Goal: Use online tool/utility: Utilize a website feature to perform a specific function

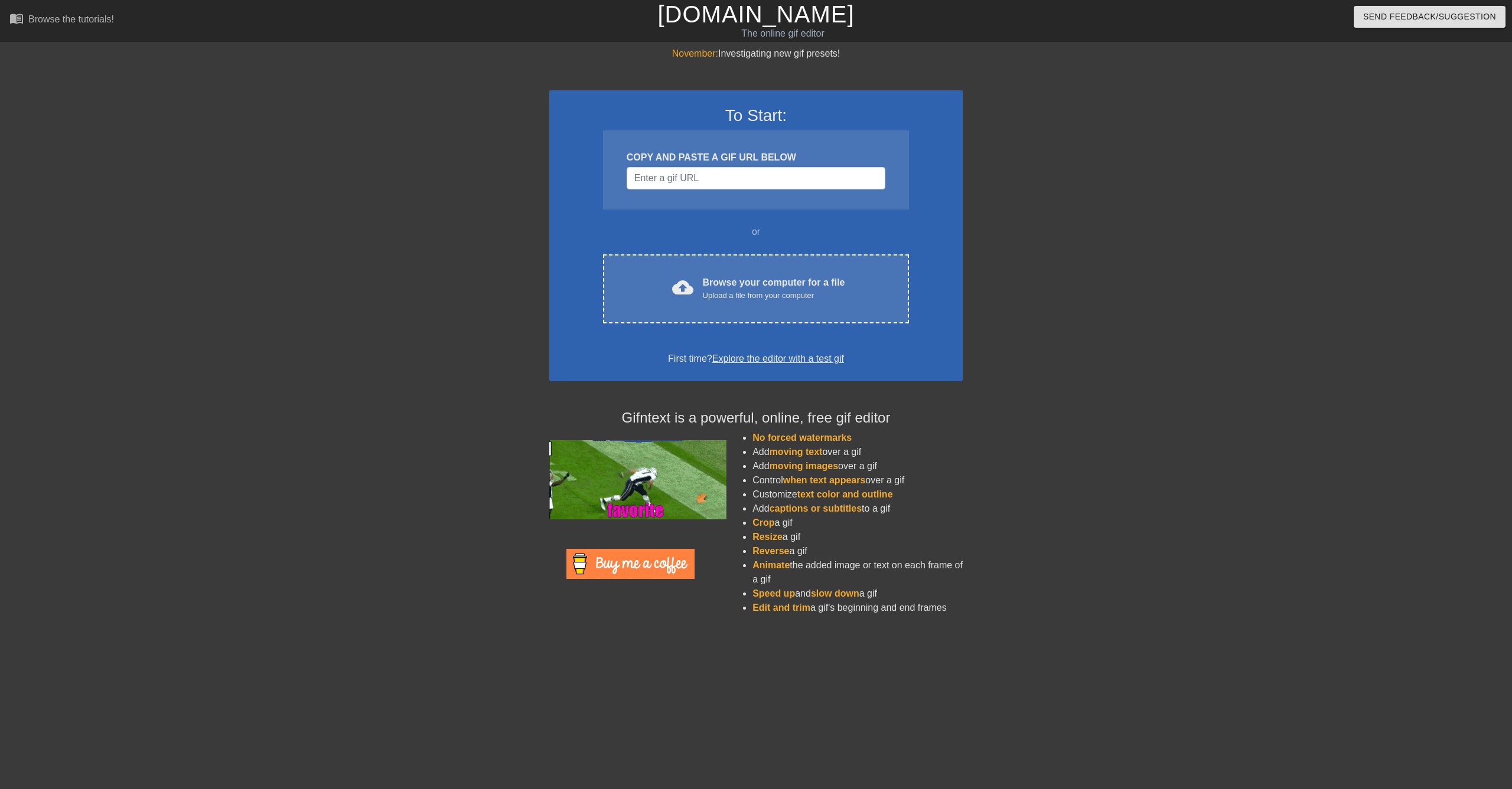
click at [698, 153] on div "COPY AND PASTE A GIF URL BELOW" at bounding box center [756, 158] width 258 height 14
click at [693, 172] on input "Username" at bounding box center [756, 178] width 258 height 22
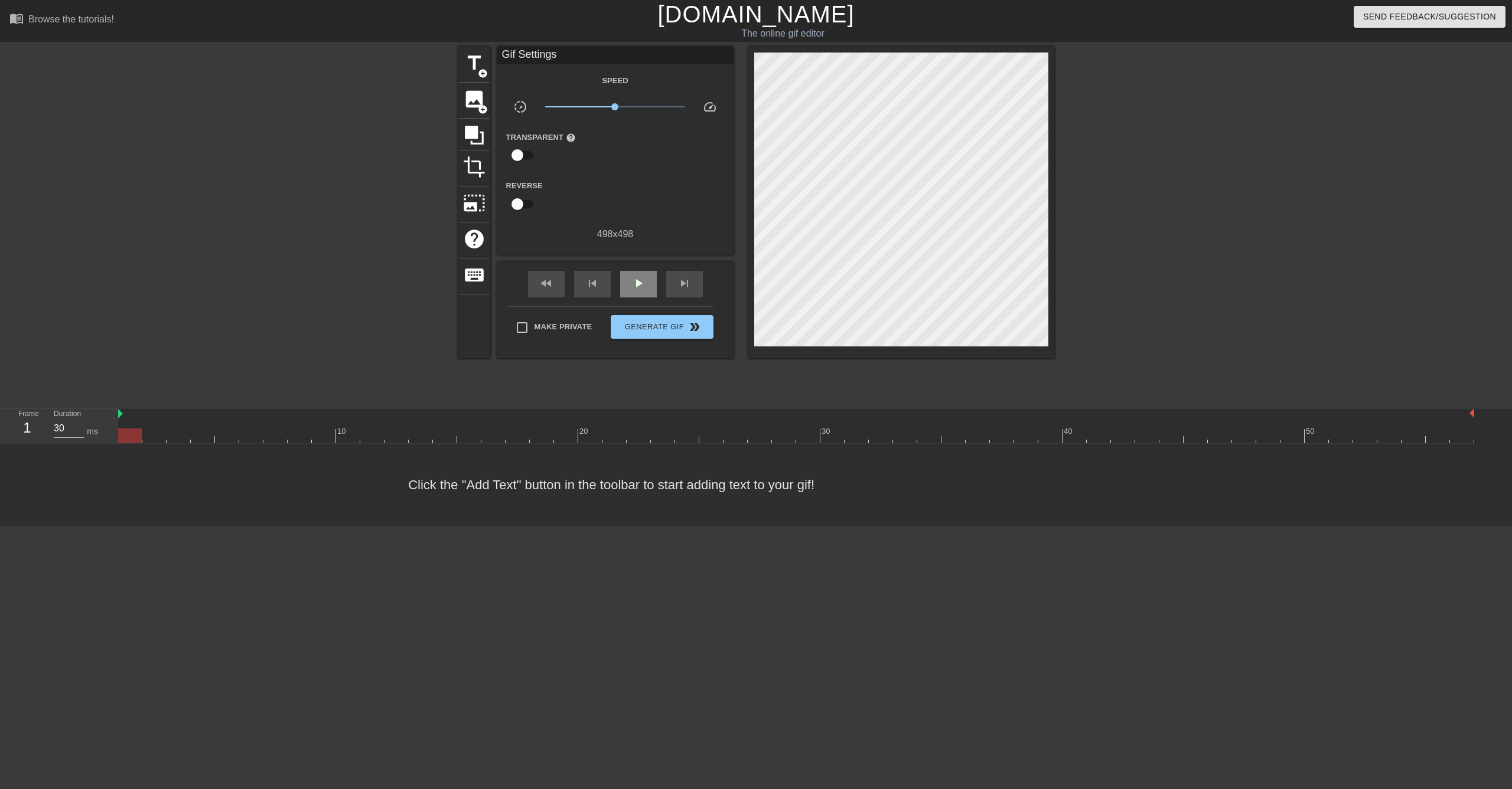
click at [639, 289] on span "play_arrow" at bounding box center [638, 284] width 14 height 14
type input "30"
click at [516, 209] on input "checkbox" at bounding box center [517, 204] width 67 height 22
checkbox input "true"
click at [462, 91] on div "image add_circle" at bounding box center [474, 100] width 32 height 36
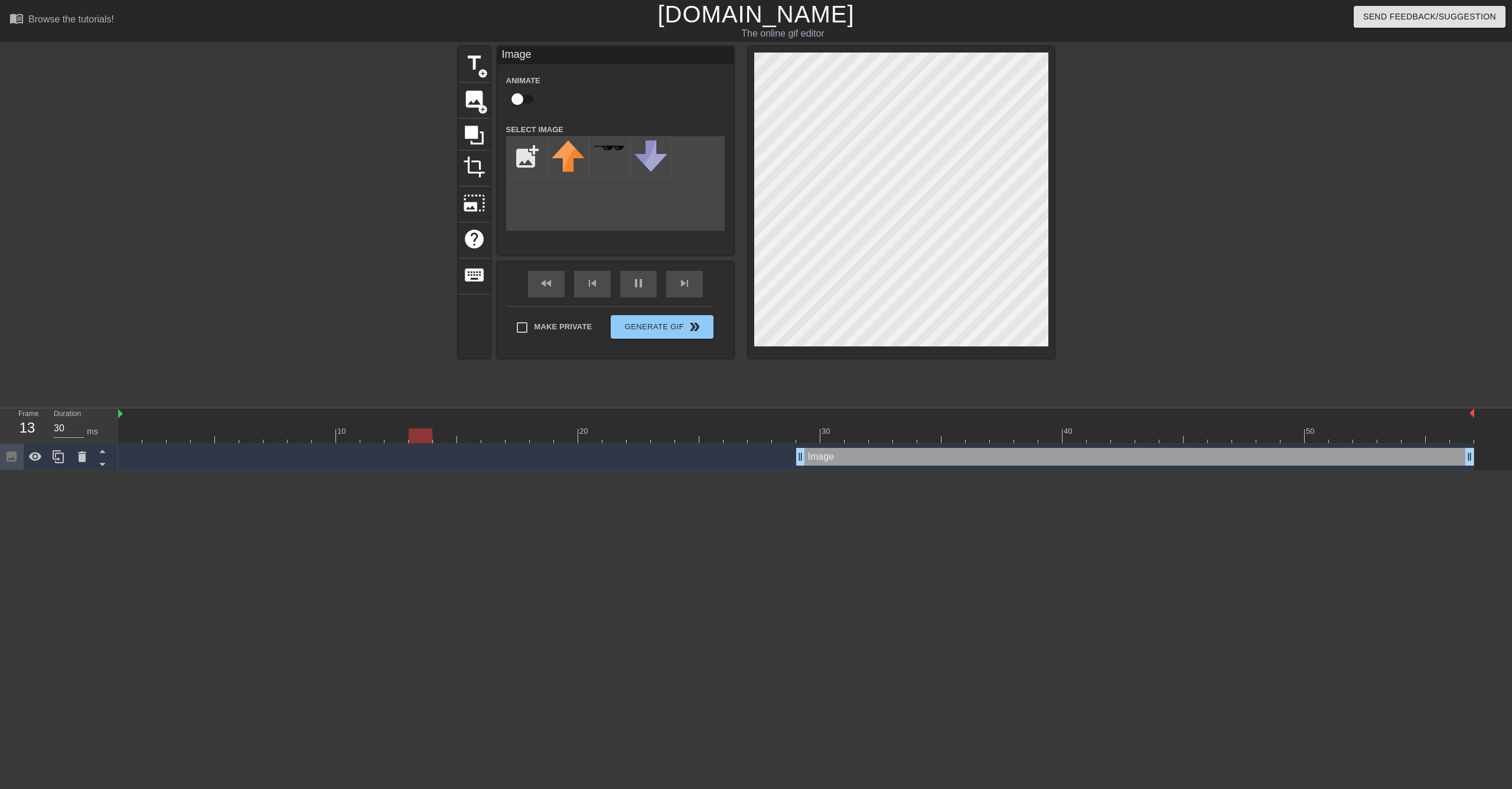
type input "40"
click at [517, 104] on input "checkbox" at bounding box center [517, 99] width 67 height 22
checkbox input "true"
type input "30"
click at [523, 97] on input "checkbox" at bounding box center [529, 99] width 67 height 22
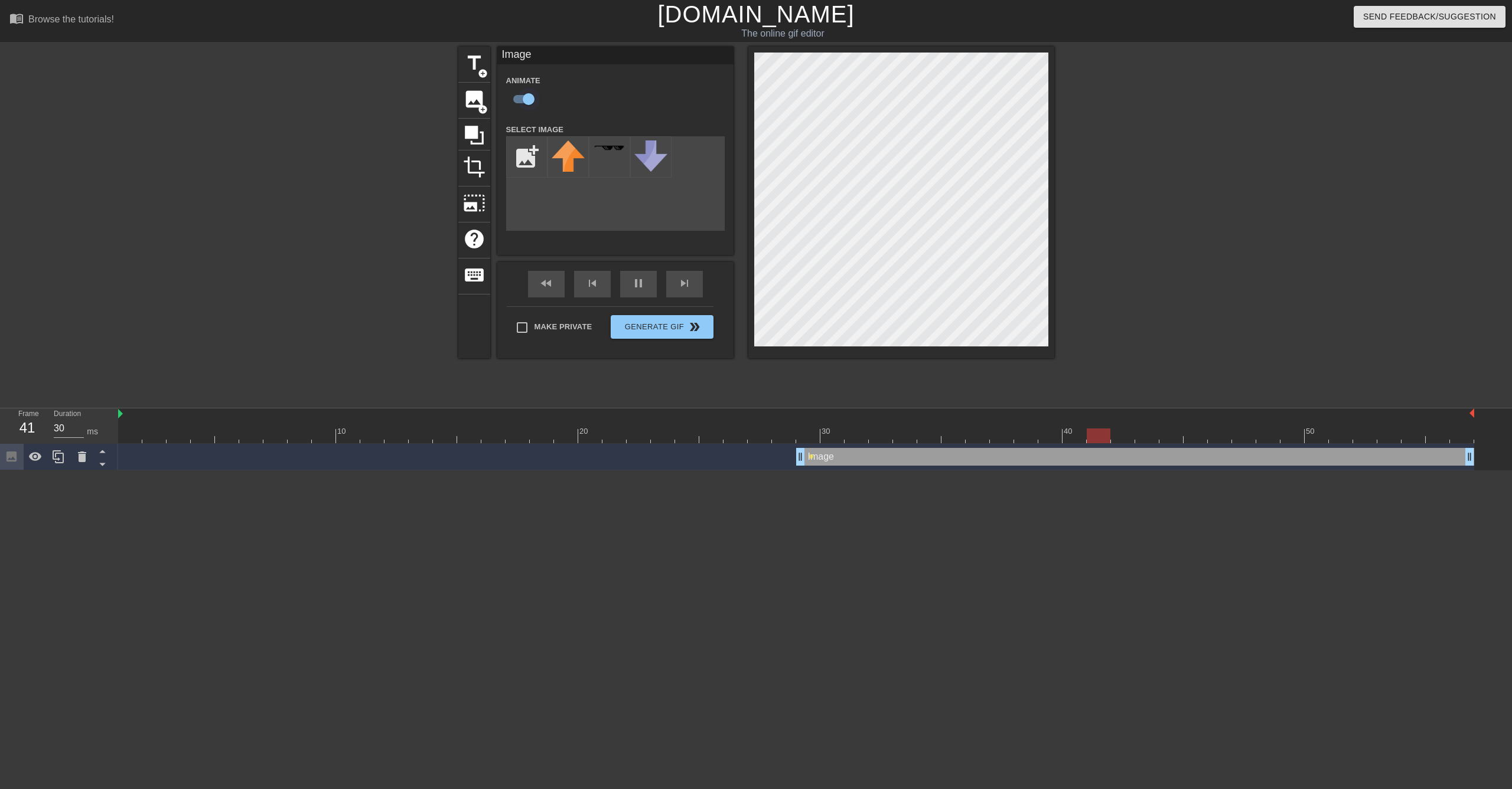
checkbox input "false"
click at [532, 164] on input "file" at bounding box center [527, 157] width 40 height 40
click at [514, 160] on input "file" at bounding box center [527, 157] width 40 height 40
type input "40"
type input "C:\fakepath\inv_staff_20.jpg"
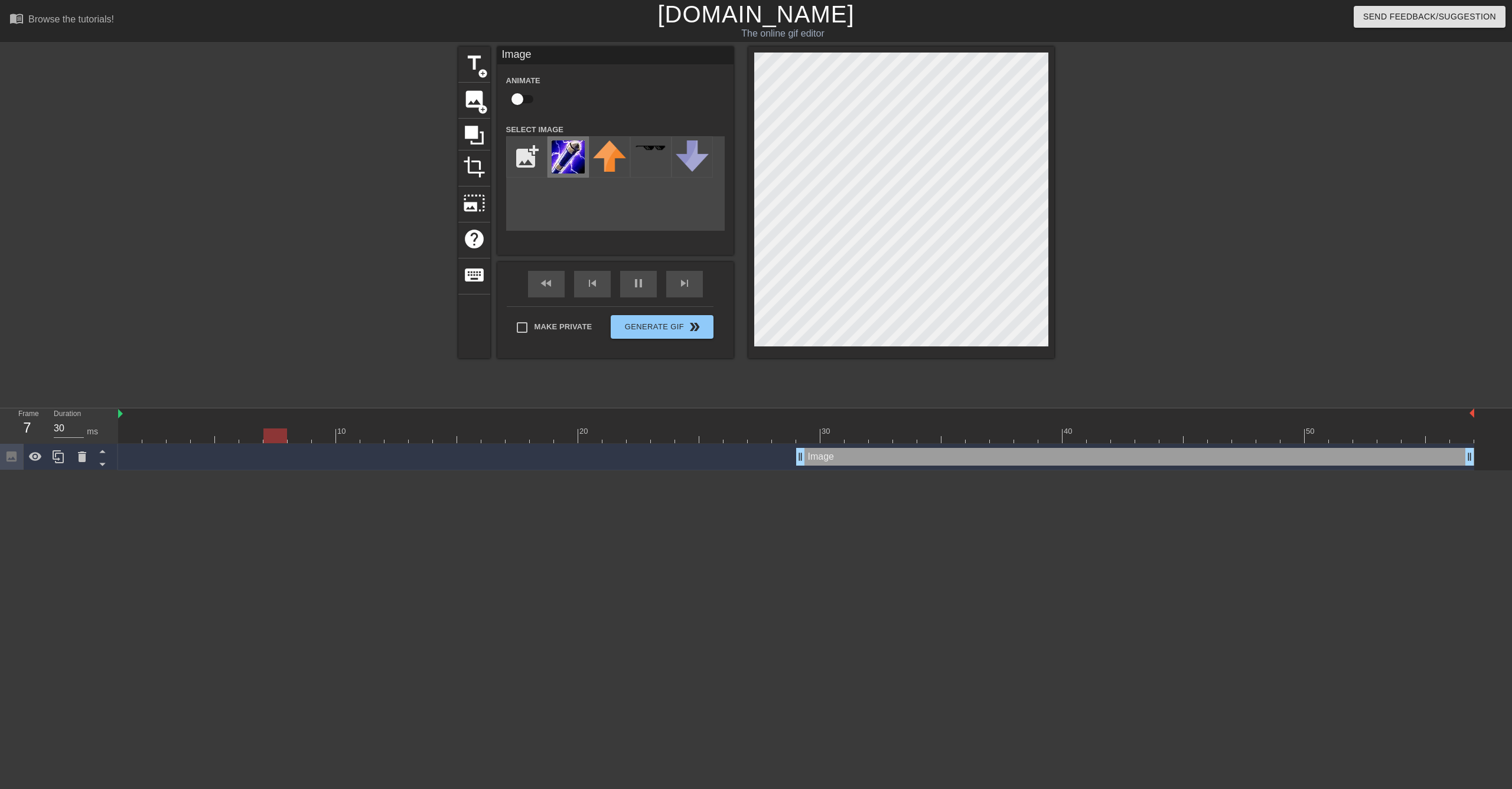
click at [547, 147] on div at bounding box center [568, 157] width 42 height 42
type input "40"
click at [514, 98] on input "checkbox" at bounding box center [517, 99] width 67 height 22
checkbox input "true"
type input "40"
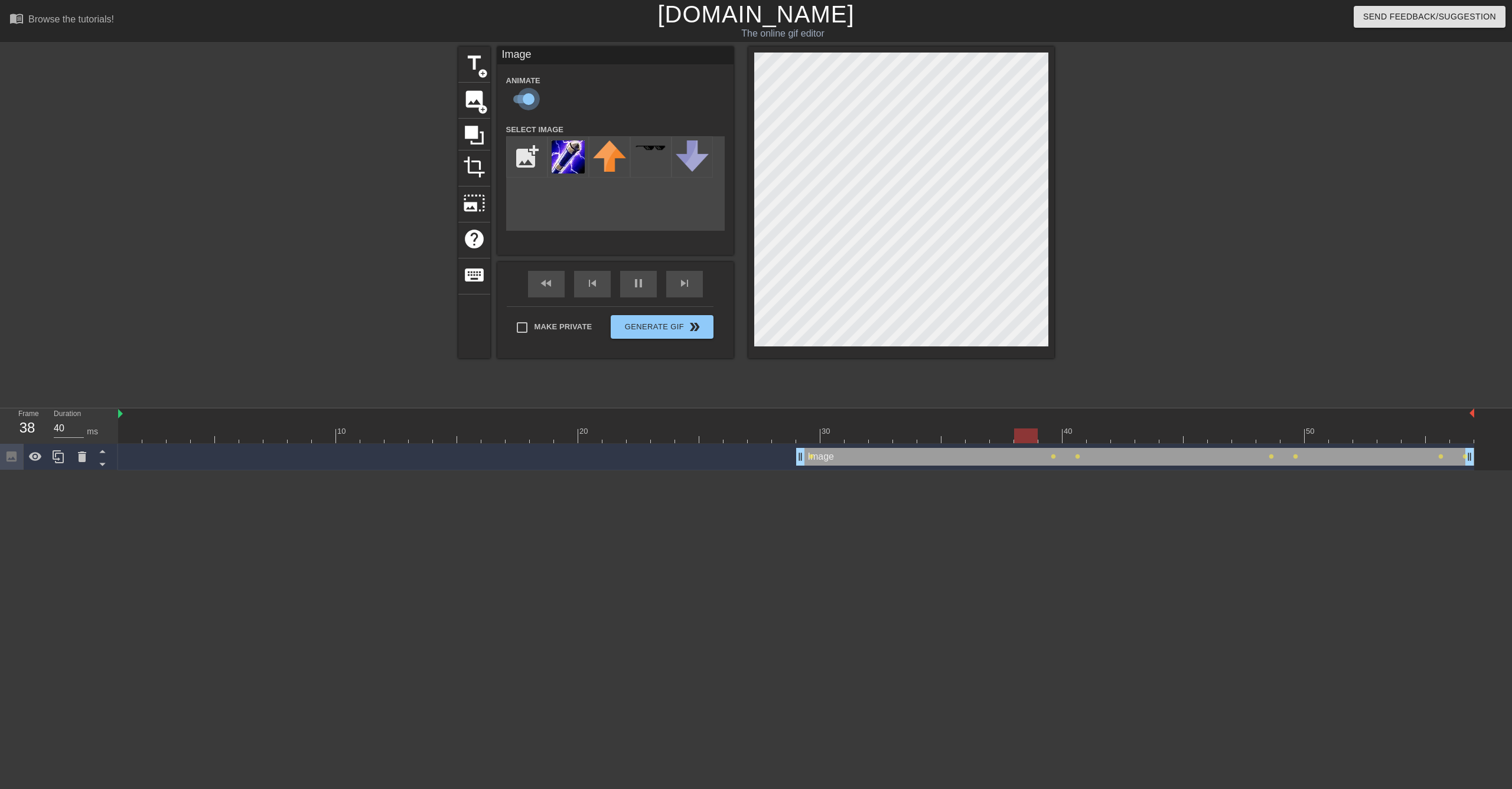
click at [518, 93] on input "checkbox" at bounding box center [529, 99] width 67 height 22
checkbox input "false"
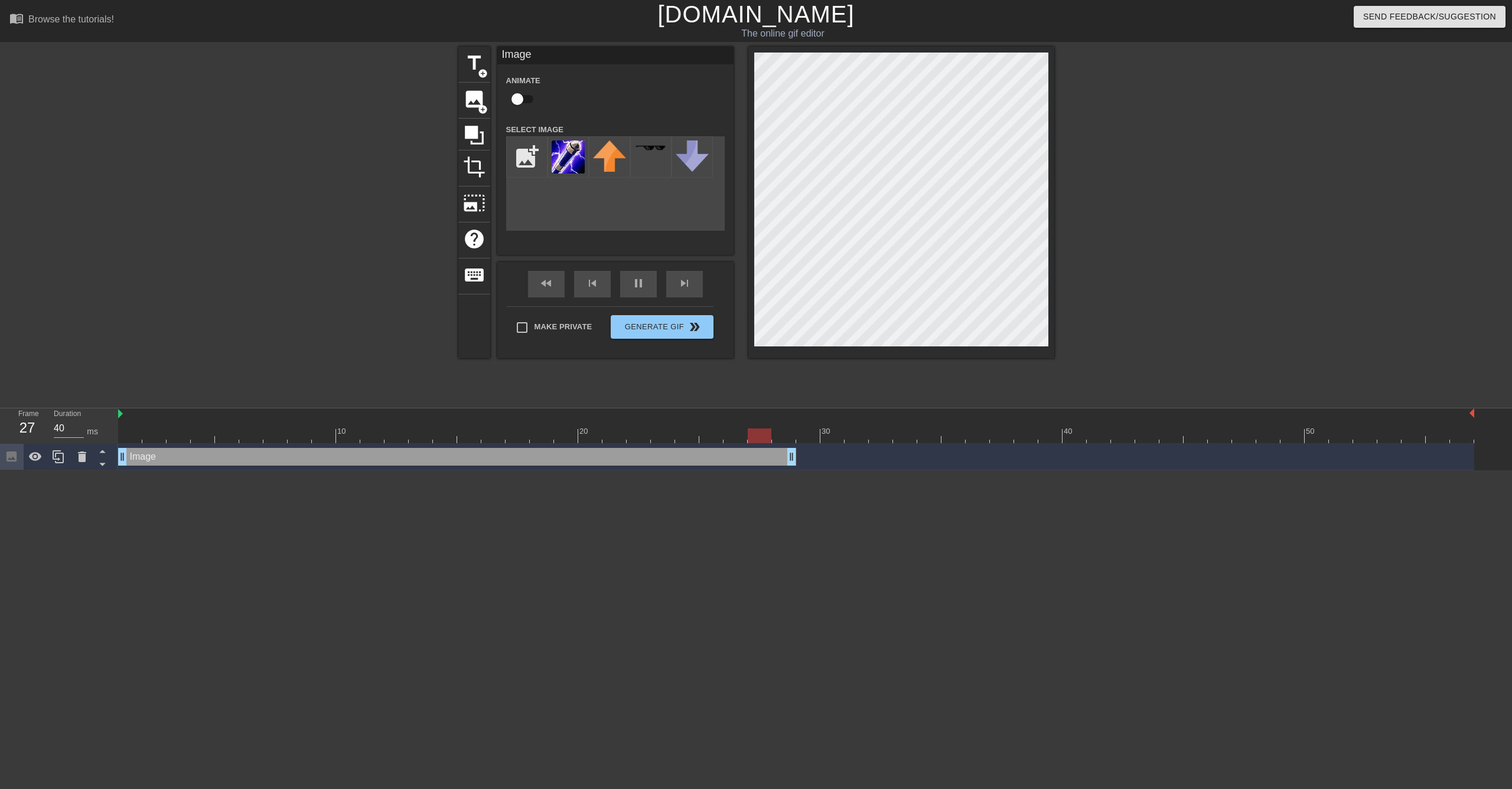
drag, startPoint x: 817, startPoint y: 457, endPoint x: 116, endPoint y: 469, distance: 701.1
click at [116, 469] on div "Frame 27 Duration 40 ms 10 20 30 40 50 Image drag_handle drag_handle" at bounding box center [756, 439] width 1512 height 62
drag, startPoint x: 790, startPoint y: 457, endPoint x: 691, endPoint y: 453, distance: 99.1
drag, startPoint x: 698, startPoint y: 457, endPoint x: 716, endPoint y: 460, distance: 18.2
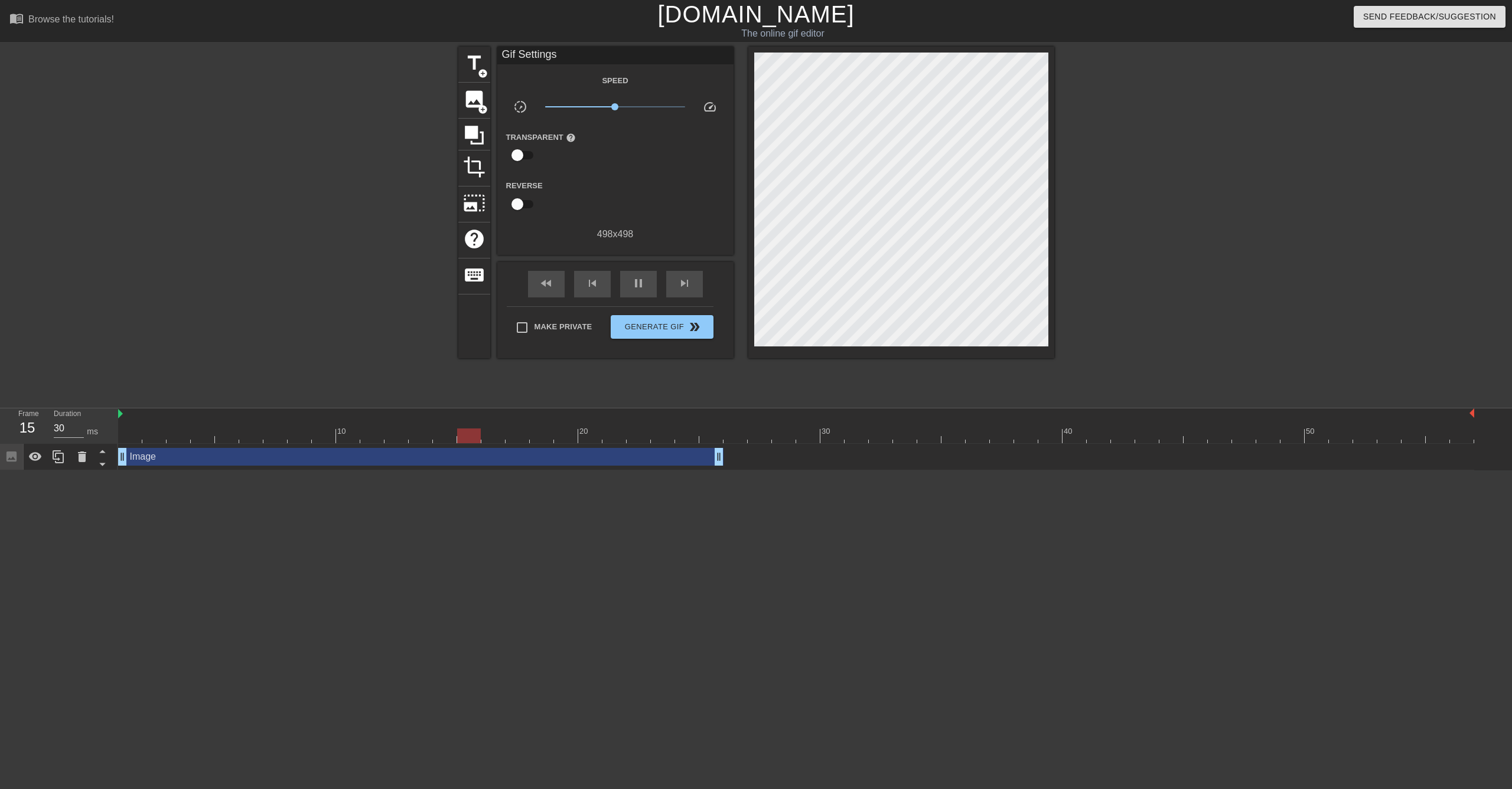
click at [543, 459] on div "Image drag_handle drag_handle" at bounding box center [420, 457] width 606 height 18
click at [585, 463] on div "Image drag_handle drag_handle" at bounding box center [420, 457] width 606 height 18
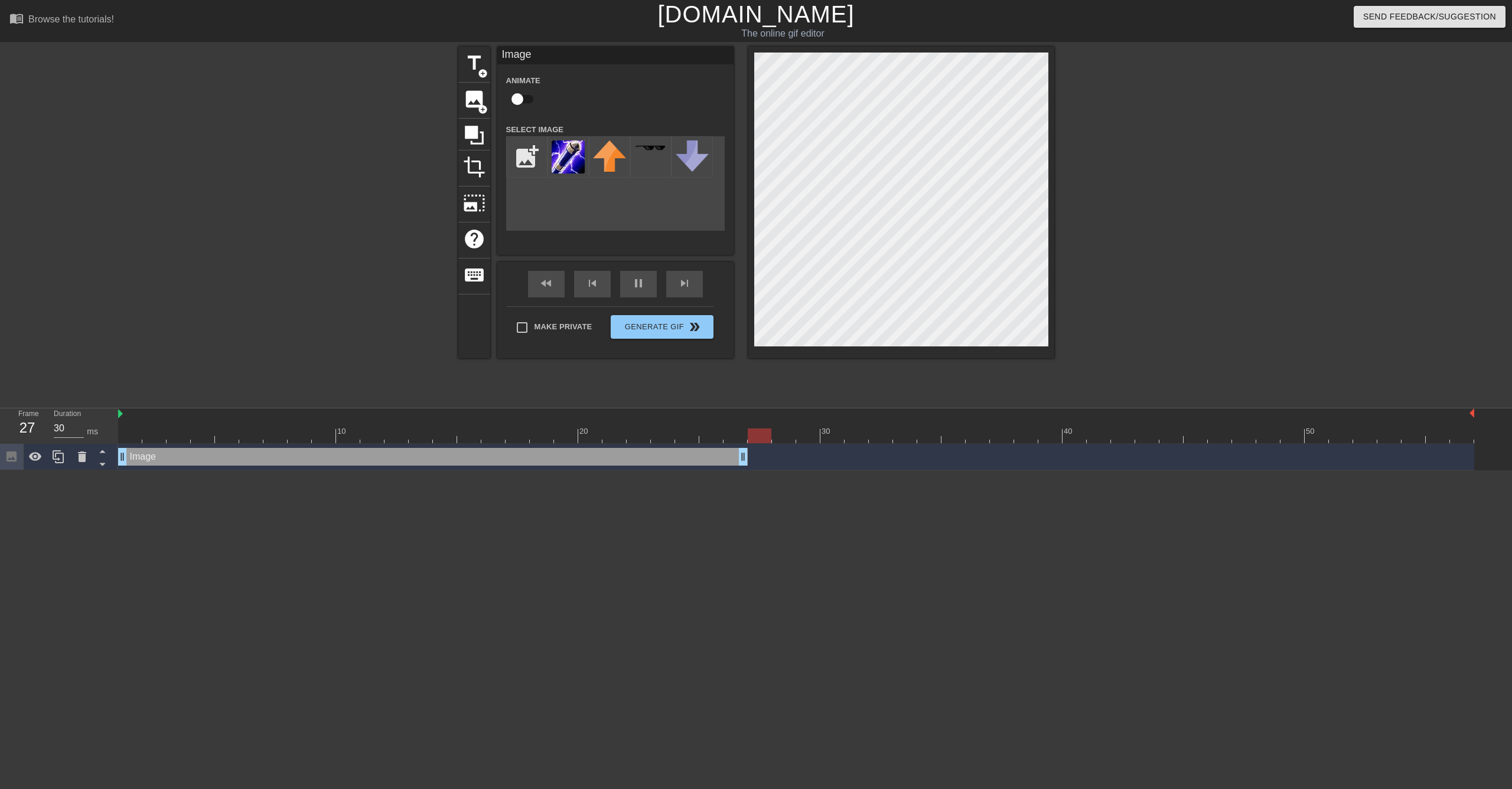
drag, startPoint x: 716, startPoint y: 459, endPoint x: 735, endPoint y: 459, distance: 19.0
click at [1194, 207] on div at bounding box center [1157, 224] width 177 height 354
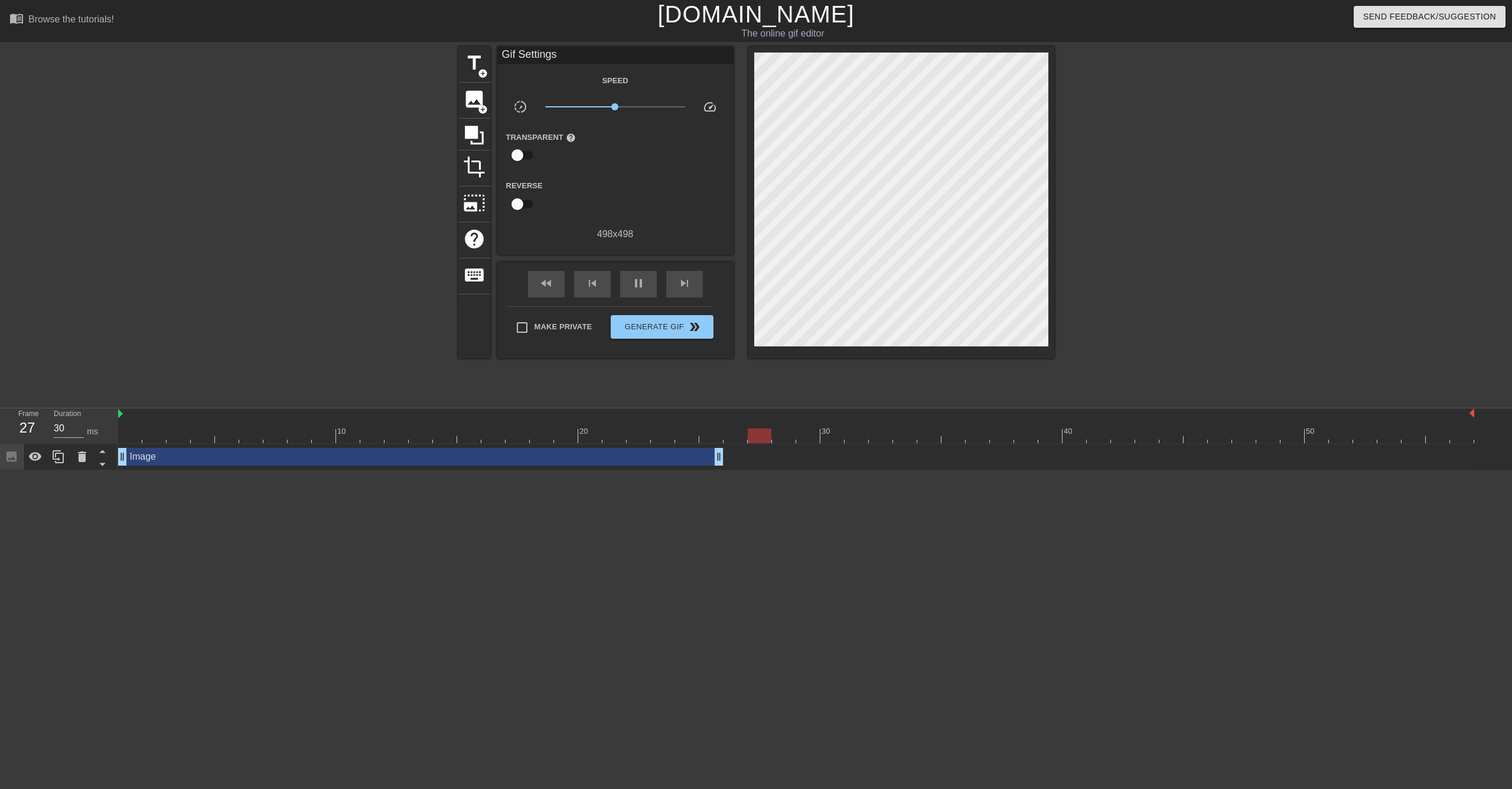
drag, startPoint x: 741, startPoint y: 461, endPoint x: 722, endPoint y: 461, distance: 19.0
click at [1274, 258] on div "title add_circle image add_circle crop photo_size_select_large help keyboard Gi…" at bounding box center [756, 224] width 1512 height 354
type input "30"
click at [517, 154] on input "checkbox" at bounding box center [517, 156] width 67 height 22
checkbox input "true"
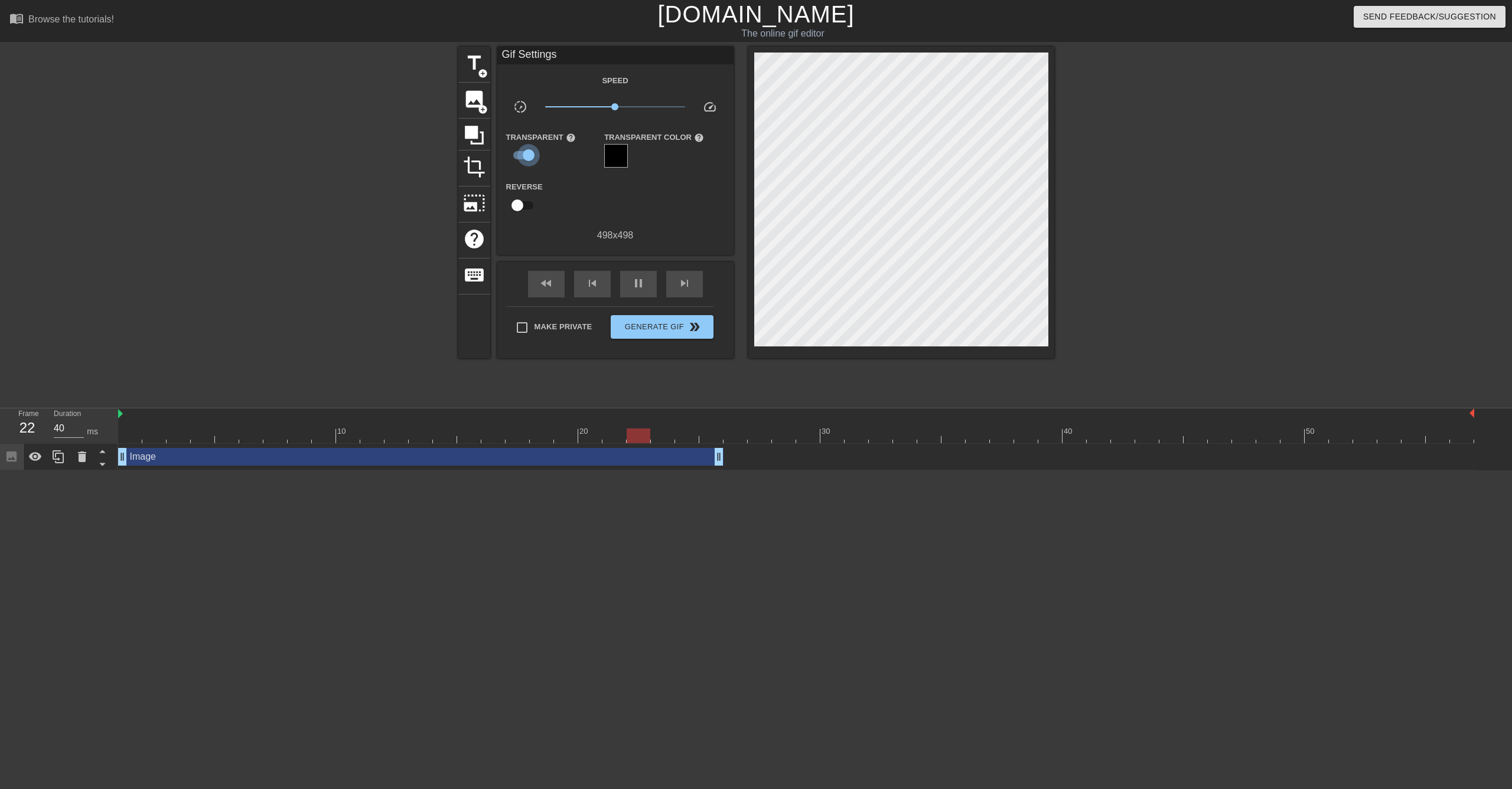
type input "30"
click at [517, 154] on input "checkbox" at bounding box center [529, 156] width 67 height 22
checkbox input "false"
drag, startPoint x: 720, startPoint y: 462, endPoint x: 701, endPoint y: 459, distance: 19.2
click at [701, 459] on div "Image drag_handle drag_handle" at bounding box center [796, 457] width 1356 height 18
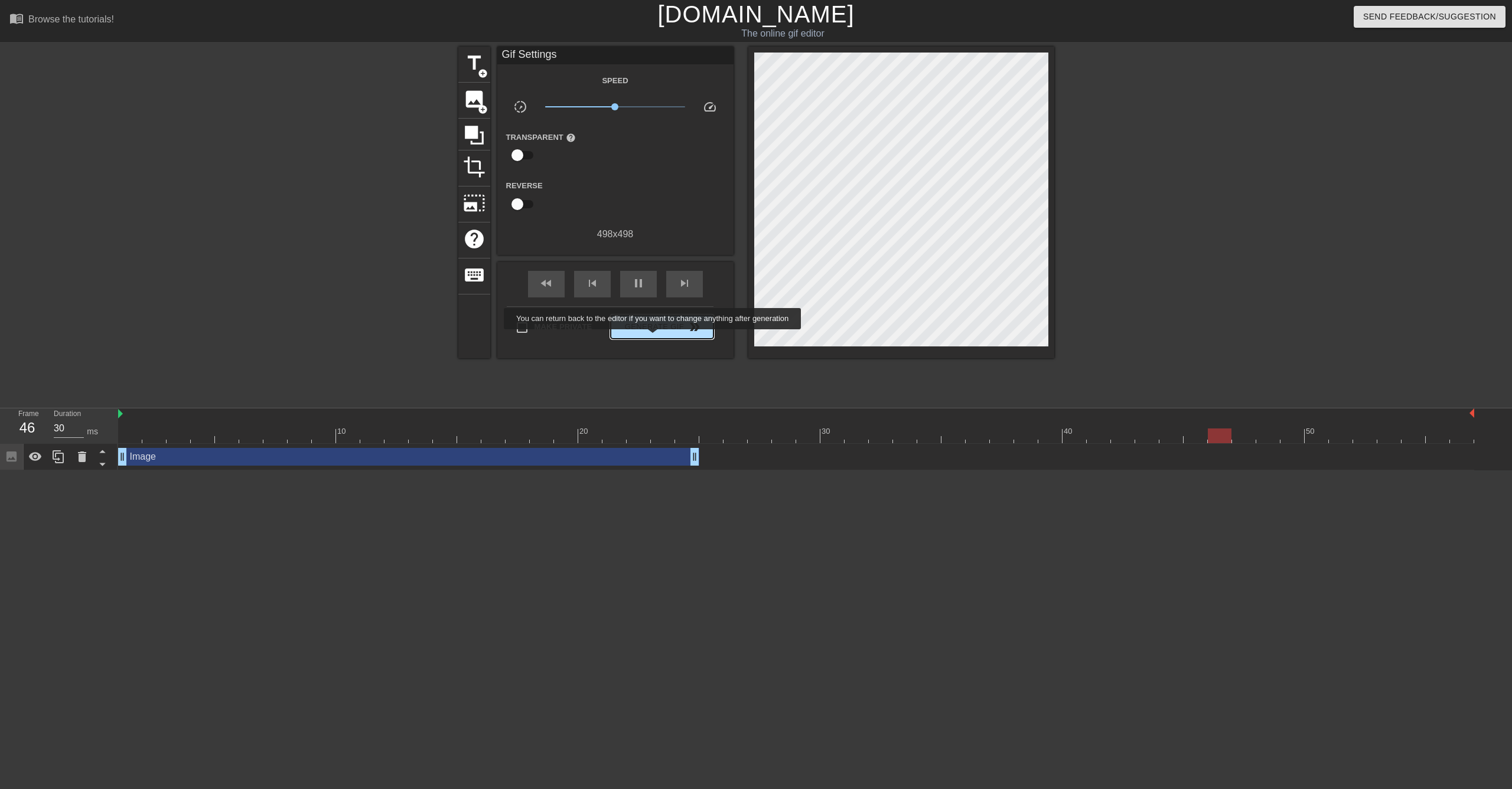
type input "40"
click at [660, 338] on button "Generate Gif double_arrow" at bounding box center [661, 326] width 102 height 23
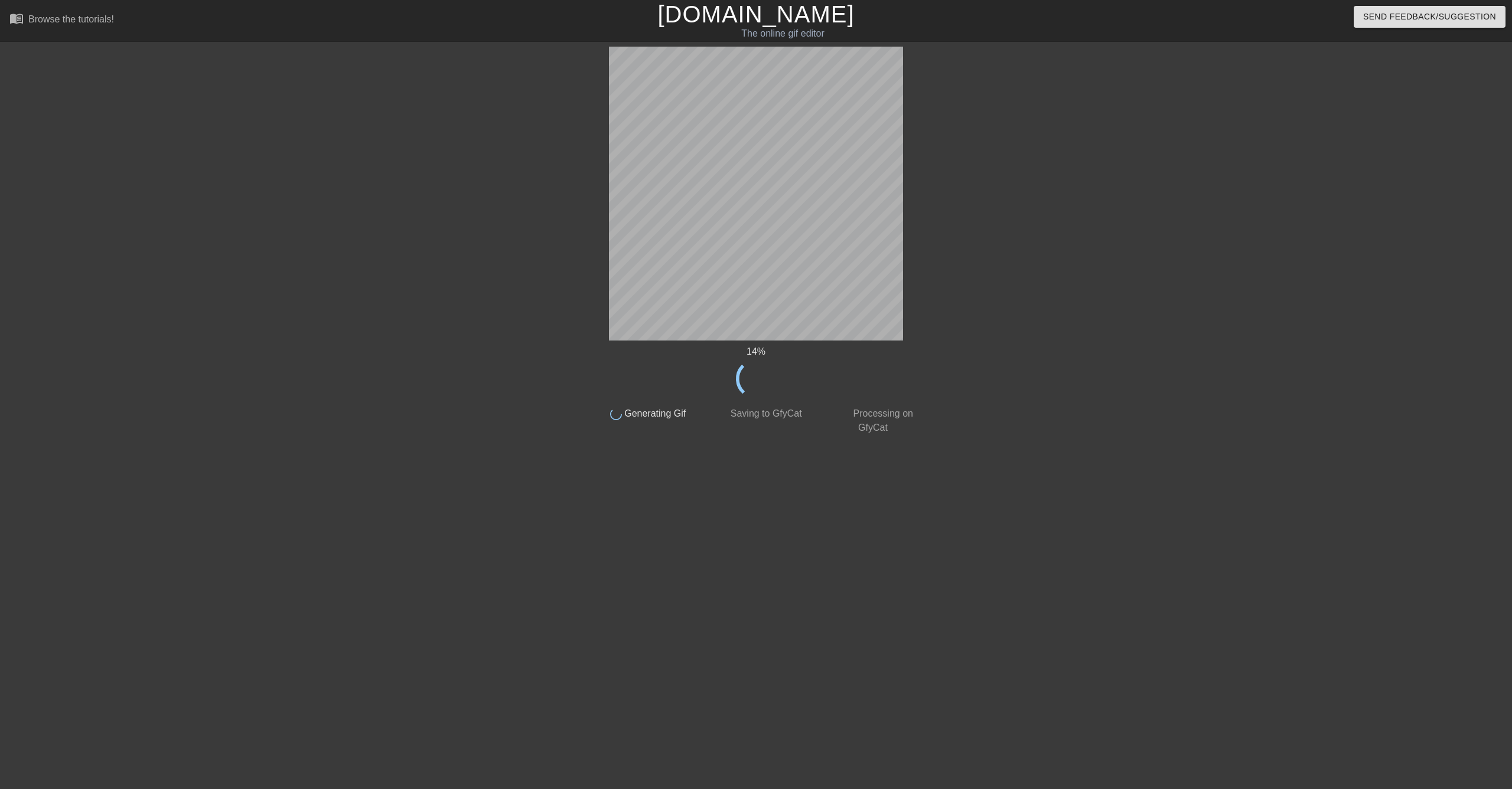
click at [1220, 297] on div "14 % done Generating Gif done Saving to GfyCat done Processing on GfyCat title …" at bounding box center [756, 241] width 1512 height 388
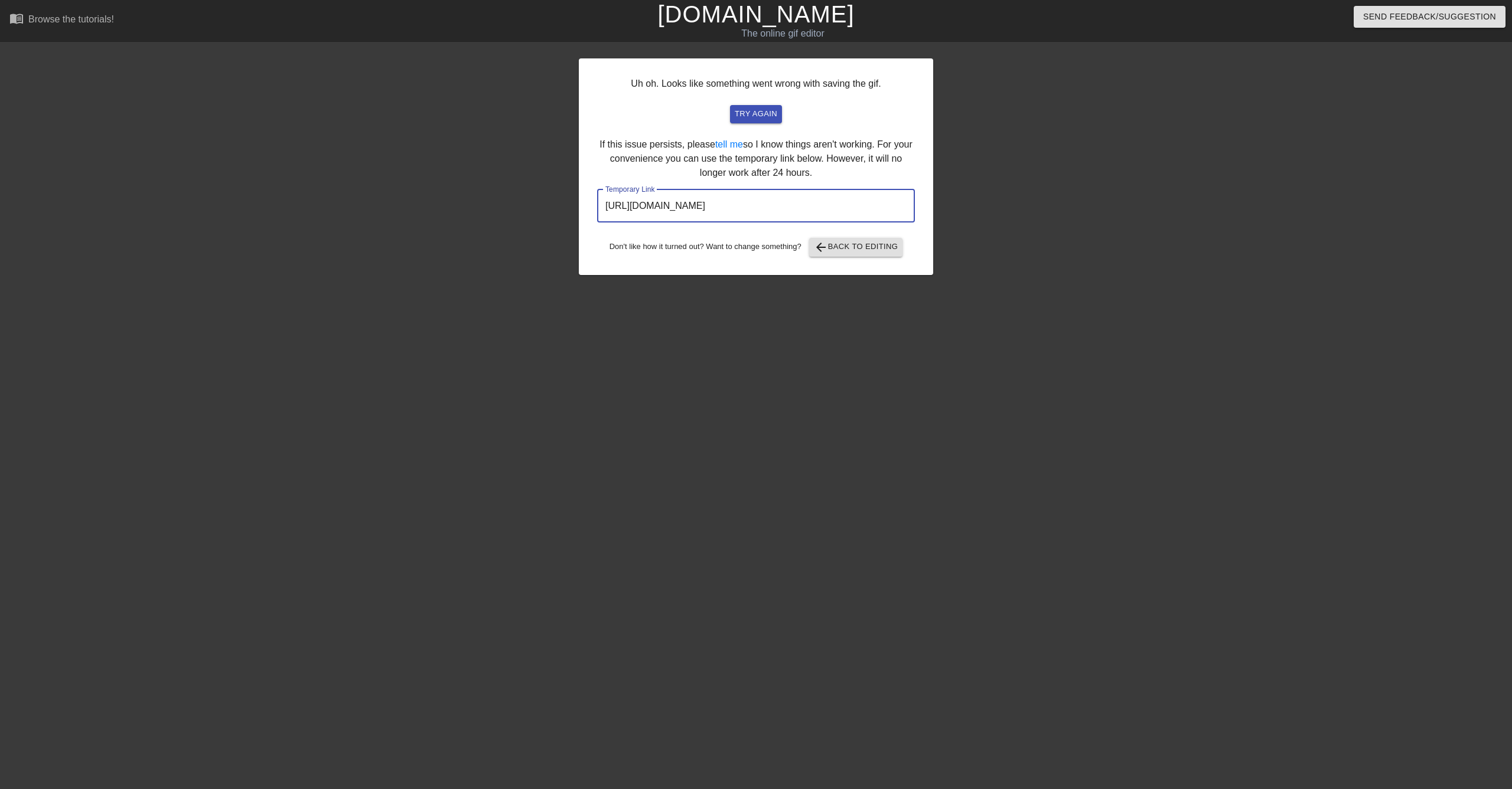
click at [789, 207] on input "[URL][DOMAIN_NAME]" at bounding box center [756, 205] width 318 height 33
click at [691, 310] on div "Uh oh. Looks like something went wrong with saving the gif. try again If this i…" at bounding box center [756, 224] width 355 height 354
click at [741, 213] on input "[URL][DOMAIN_NAME]" at bounding box center [756, 205] width 318 height 33
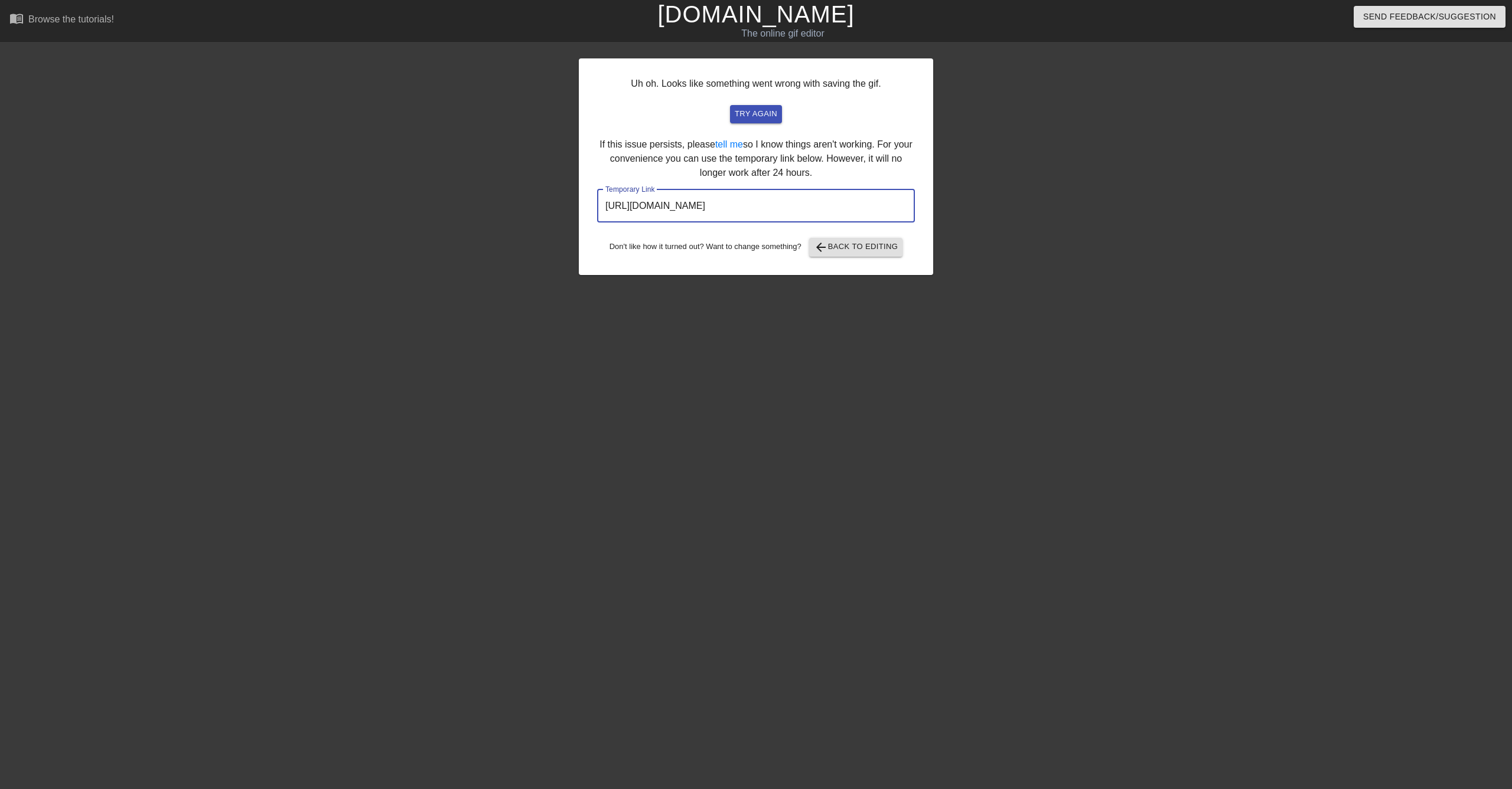
click at [741, 213] on input "[URL][DOMAIN_NAME]" at bounding box center [756, 205] width 318 height 33
click at [752, 109] on span "try again" at bounding box center [756, 114] width 43 height 14
click at [639, 212] on input "[URL][DOMAIN_NAME]" at bounding box center [756, 205] width 318 height 33
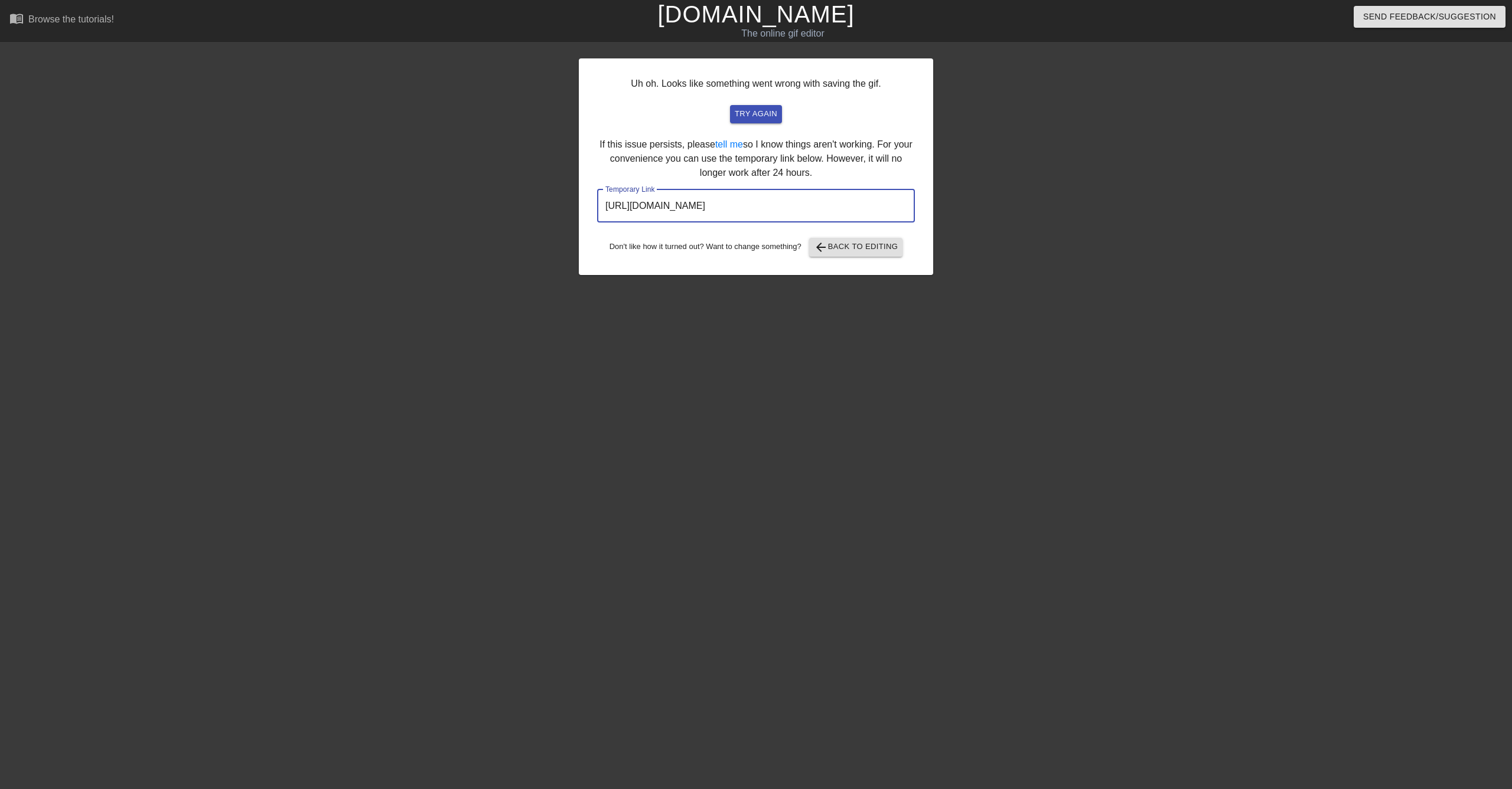
click at [639, 212] on input "[URL][DOMAIN_NAME]" at bounding box center [756, 205] width 318 height 33
click at [738, 265] on div "Uh oh. Looks like something went wrong with saving the gif. try again If this i…" at bounding box center [756, 167] width 355 height 216
click at [644, 142] on div "Uh oh. Looks like something went wrong with saving the gif. try again If this i…" at bounding box center [756, 167] width 355 height 216
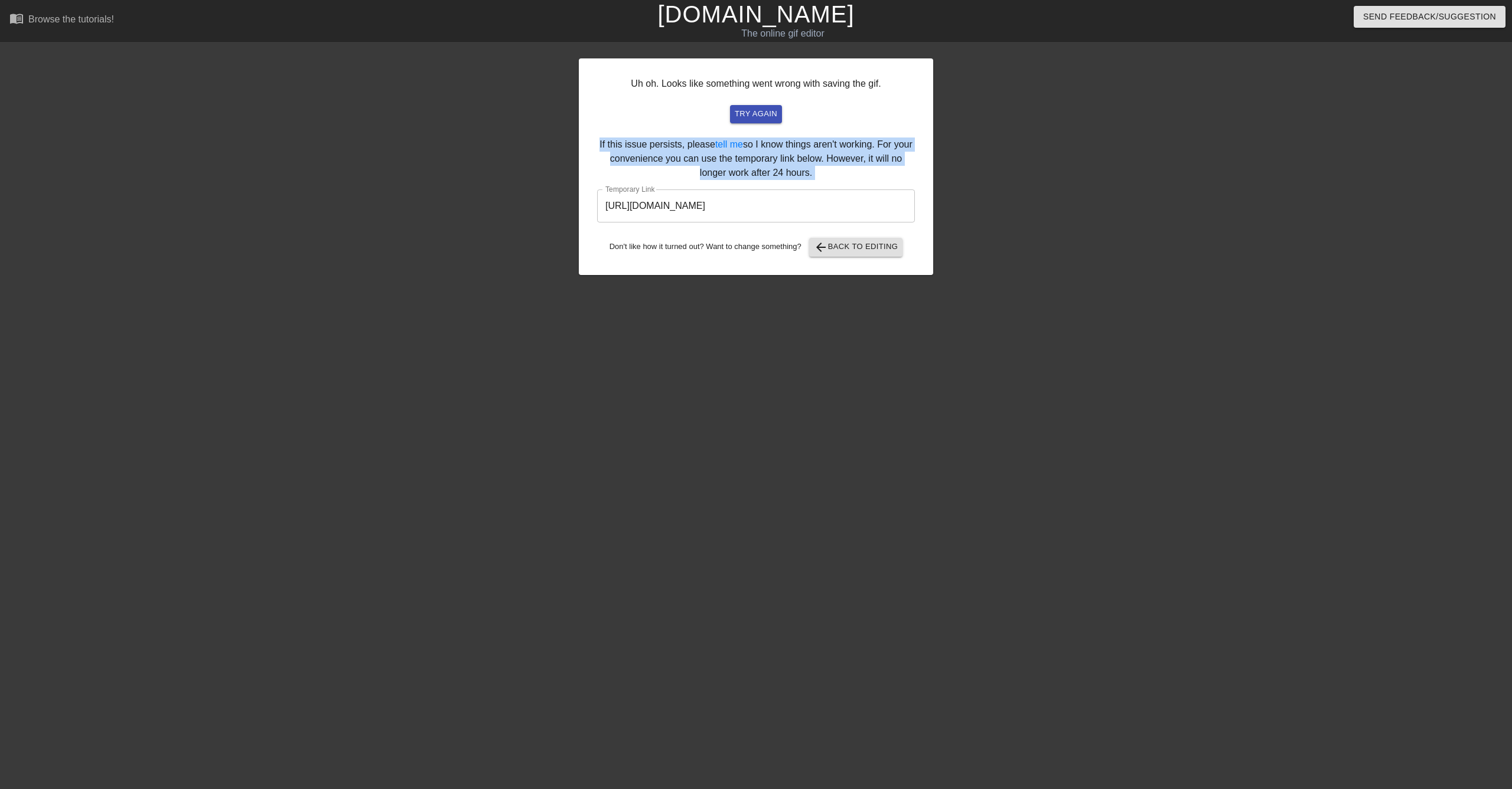
click at [626, 151] on div "Uh oh. Looks like something went wrong with saving the gif. try again If this i…" at bounding box center [756, 167] width 355 height 216
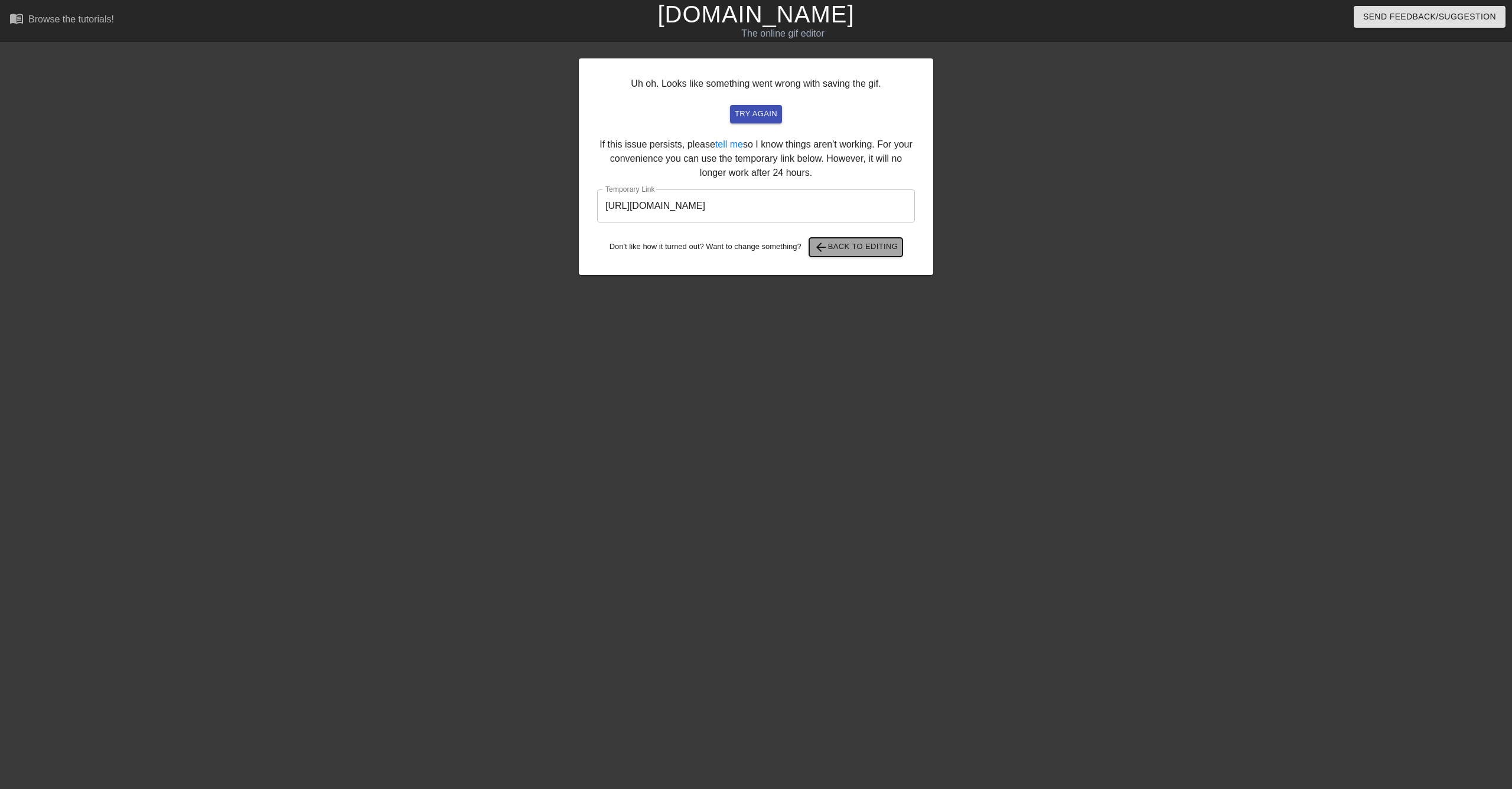
click at [868, 254] on span "arrow_back Back to Editing" at bounding box center [856, 248] width 84 height 14
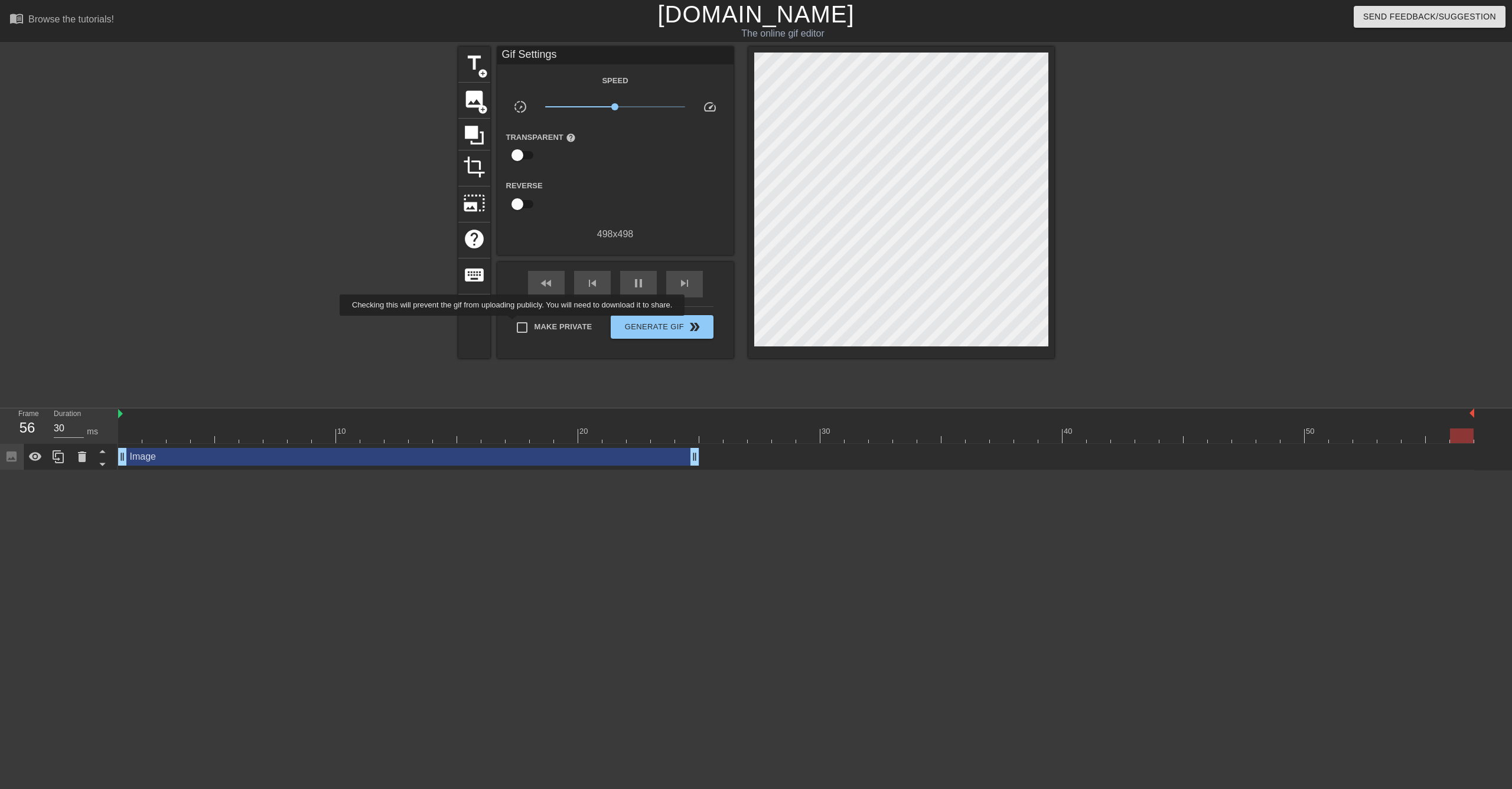
type input "40"
click at [521, 324] on input "Make Private" at bounding box center [521, 327] width 25 height 25
checkbox input "true"
type input "40"
click at [637, 328] on span "Generate Gif double_arrow" at bounding box center [662, 327] width 93 height 14
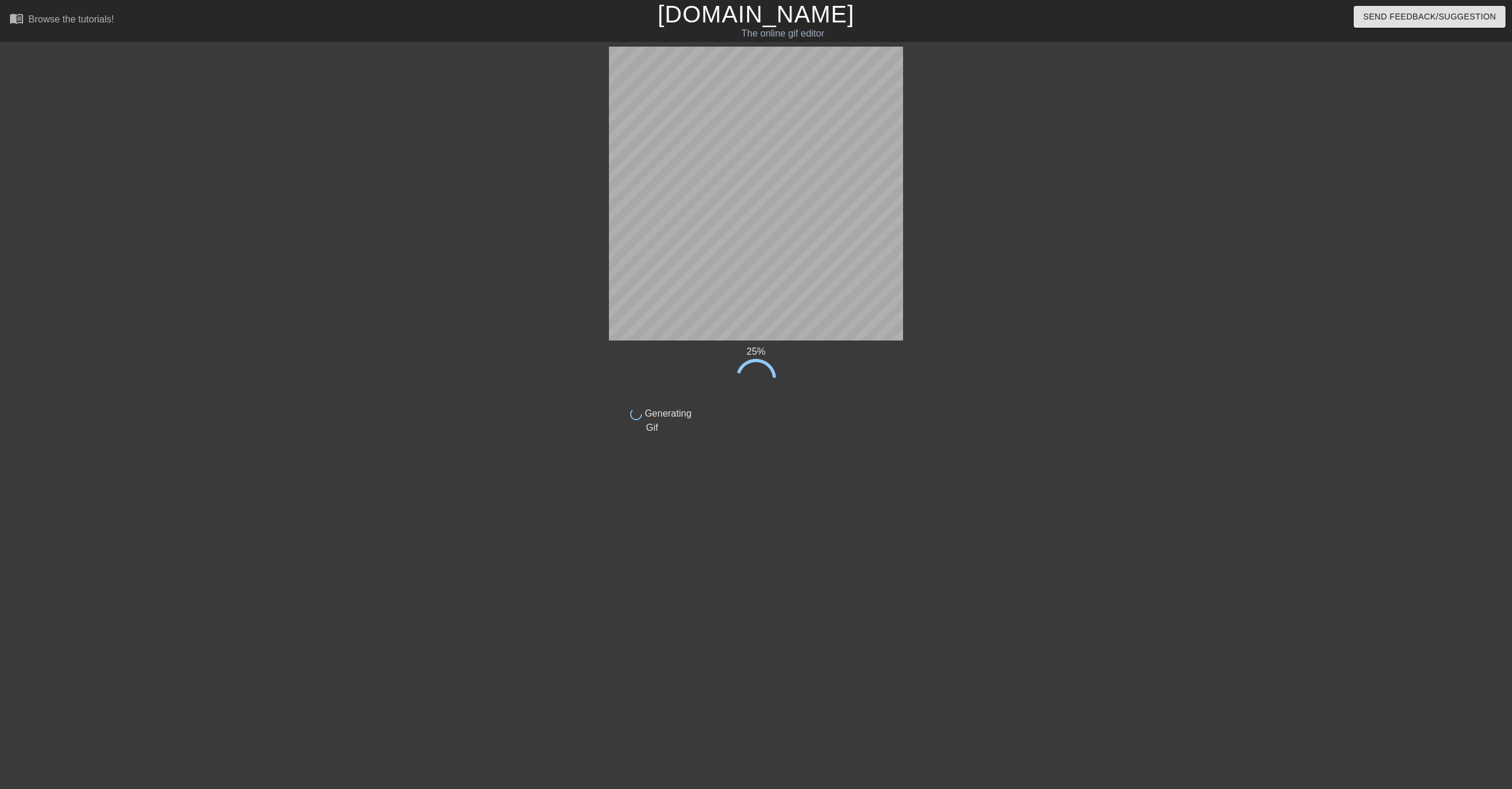
click at [1217, 363] on div "25 % done Generating Gif title add_circle image add_circle crop photo_size_sele…" at bounding box center [756, 241] width 1512 height 388
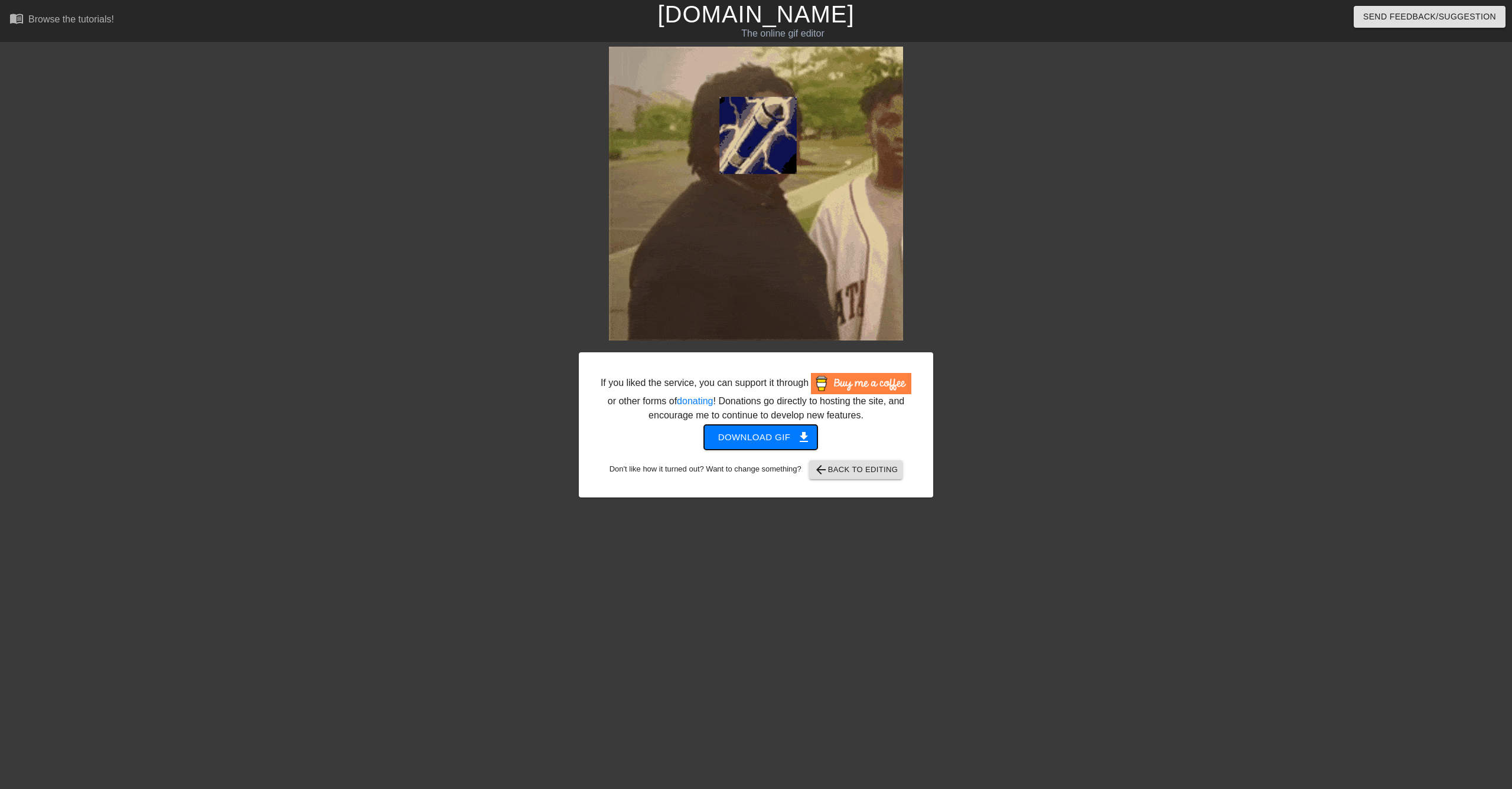
click at [774, 445] on span "Download gif get_app" at bounding box center [760, 437] width 86 height 15
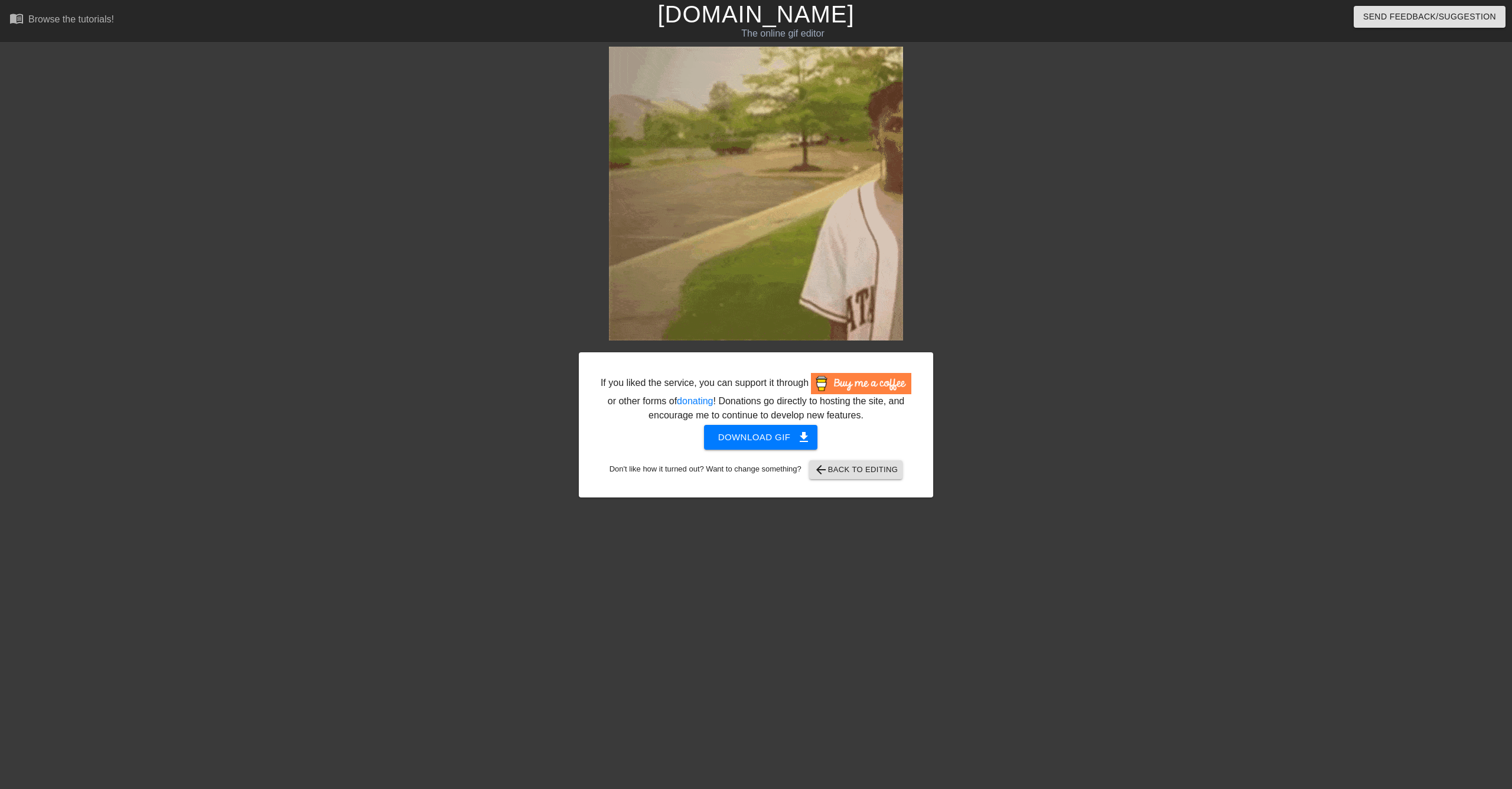
click at [1210, 283] on div "If you liked the service, you can support it through or other forms of donating…" at bounding box center [756, 272] width 1512 height 451
click at [856, 477] on span "arrow_back Back to Editing" at bounding box center [856, 470] width 84 height 14
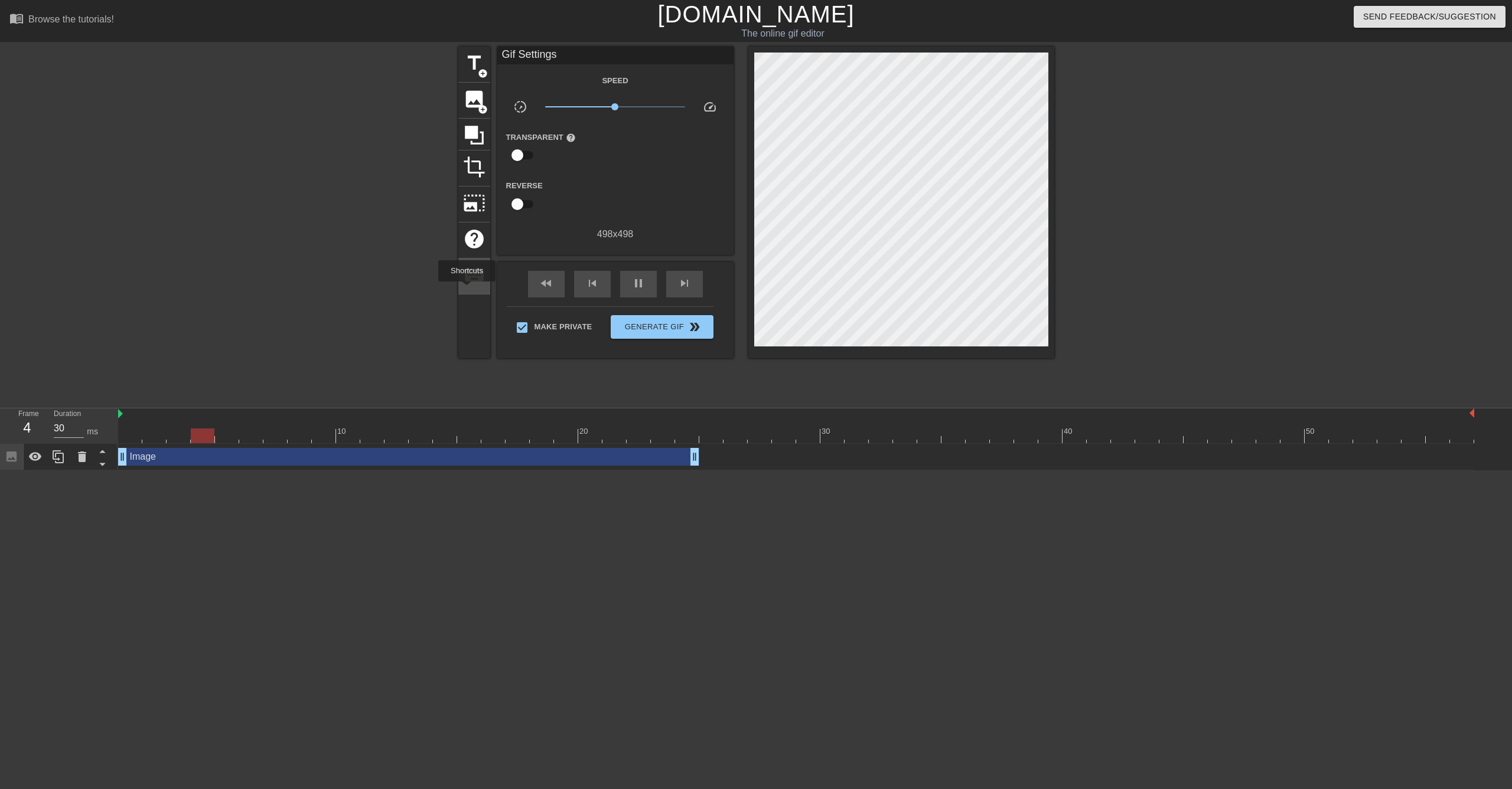
click at [468, 289] on div "keyboard" at bounding box center [474, 276] width 32 height 36
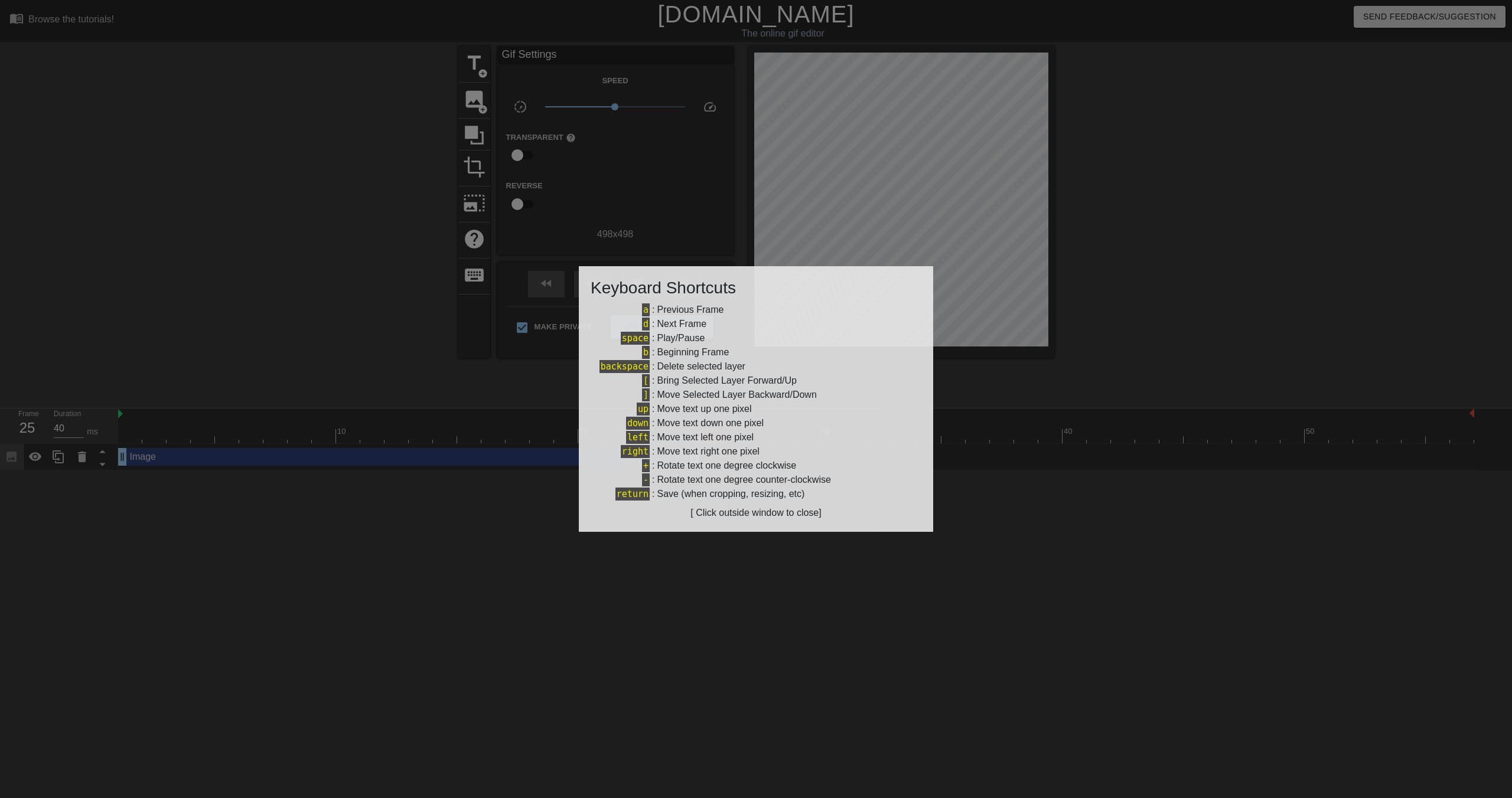
click at [411, 252] on div at bounding box center [756, 399] width 1512 height 798
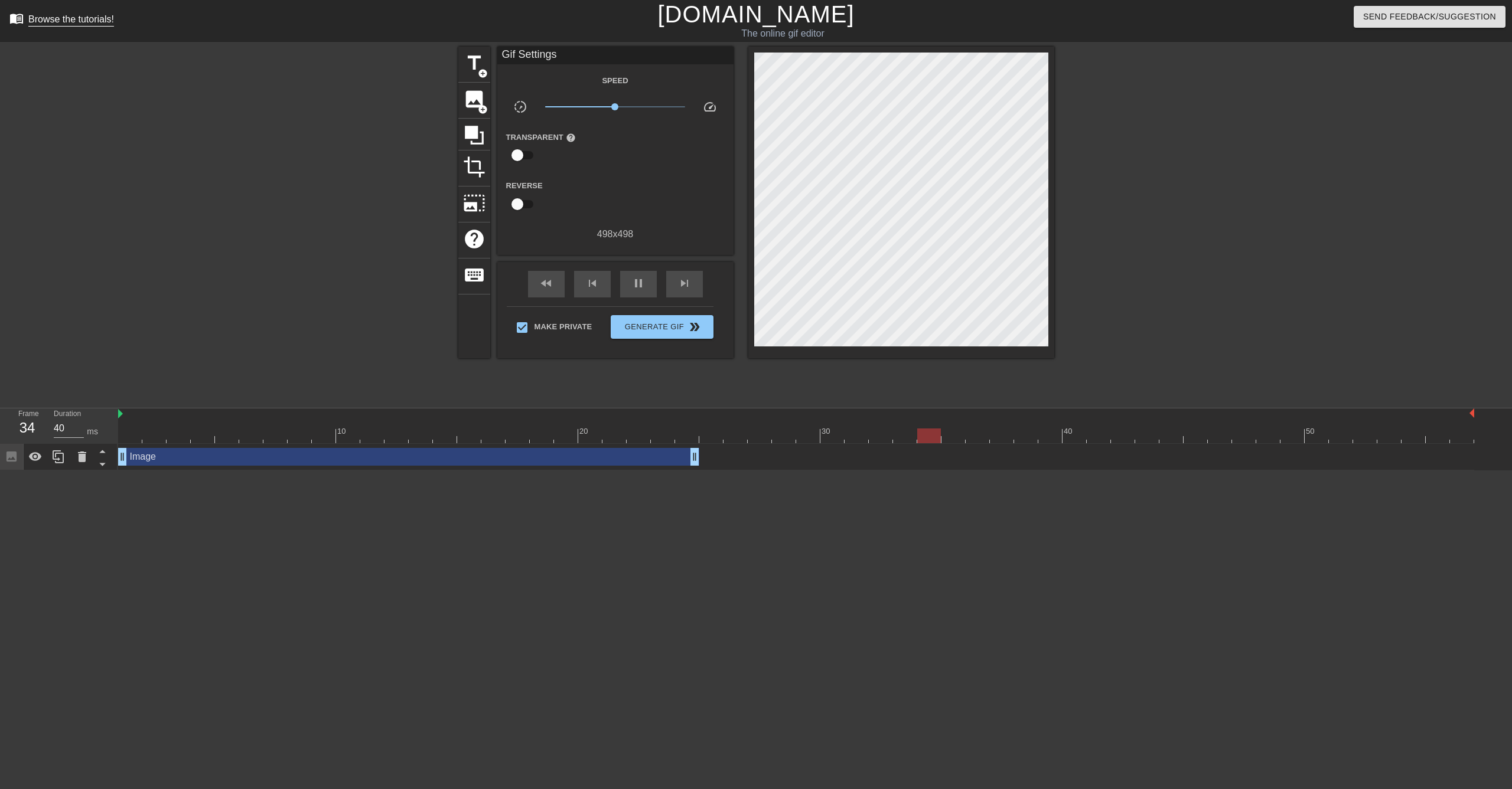
click at [104, 13] on link "menu_book Browse the tutorials!" at bounding box center [62, 20] width 104 height 18
click at [80, 17] on div "Browse the tutorials!" at bounding box center [71, 19] width 86 height 10
type input "40"
click at [653, 333] on span "Generate Gif double_arrow" at bounding box center [662, 327] width 93 height 14
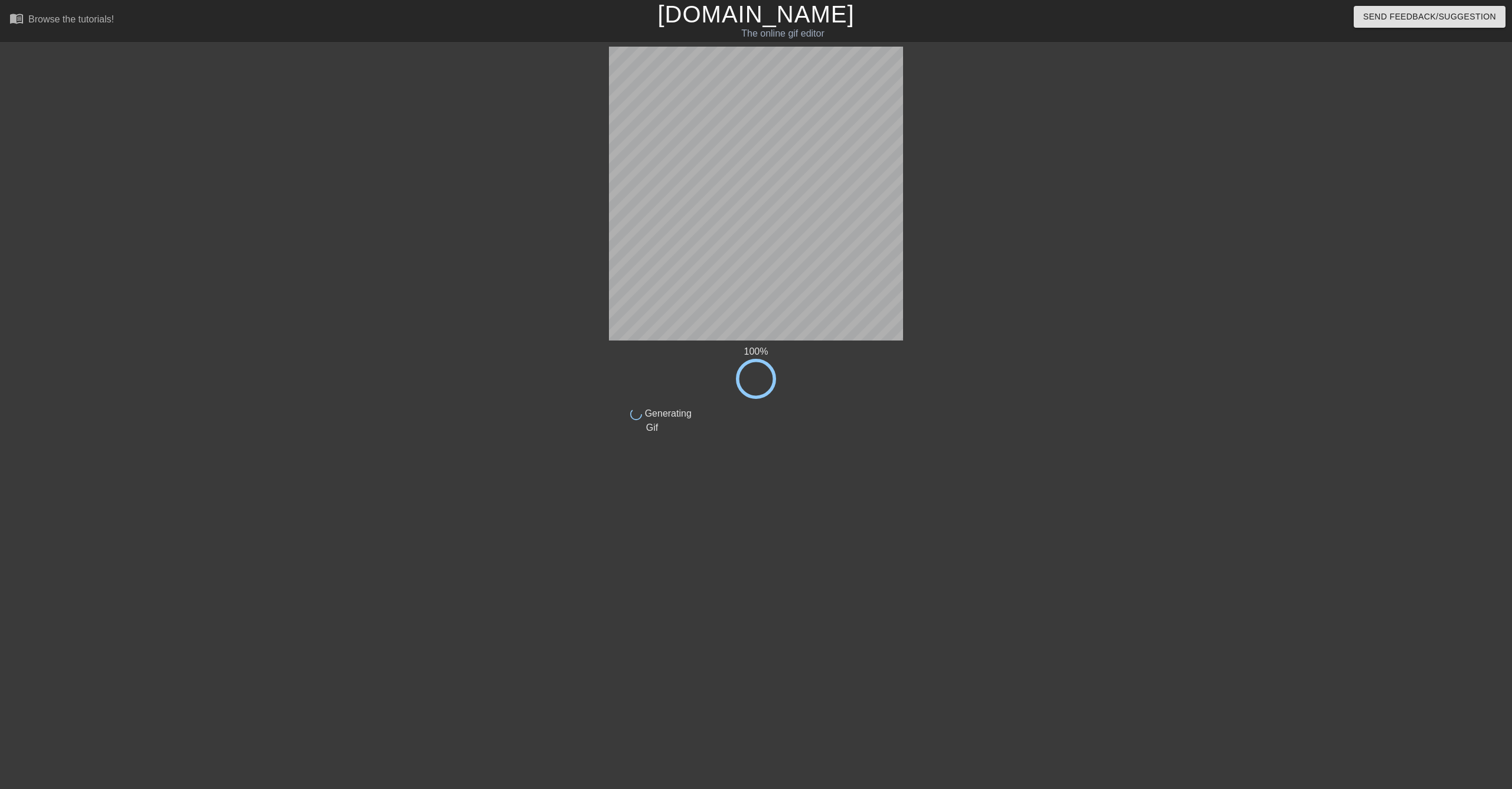
click at [1080, 286] on div at bounding box center [1005, 224] width 177 height 354
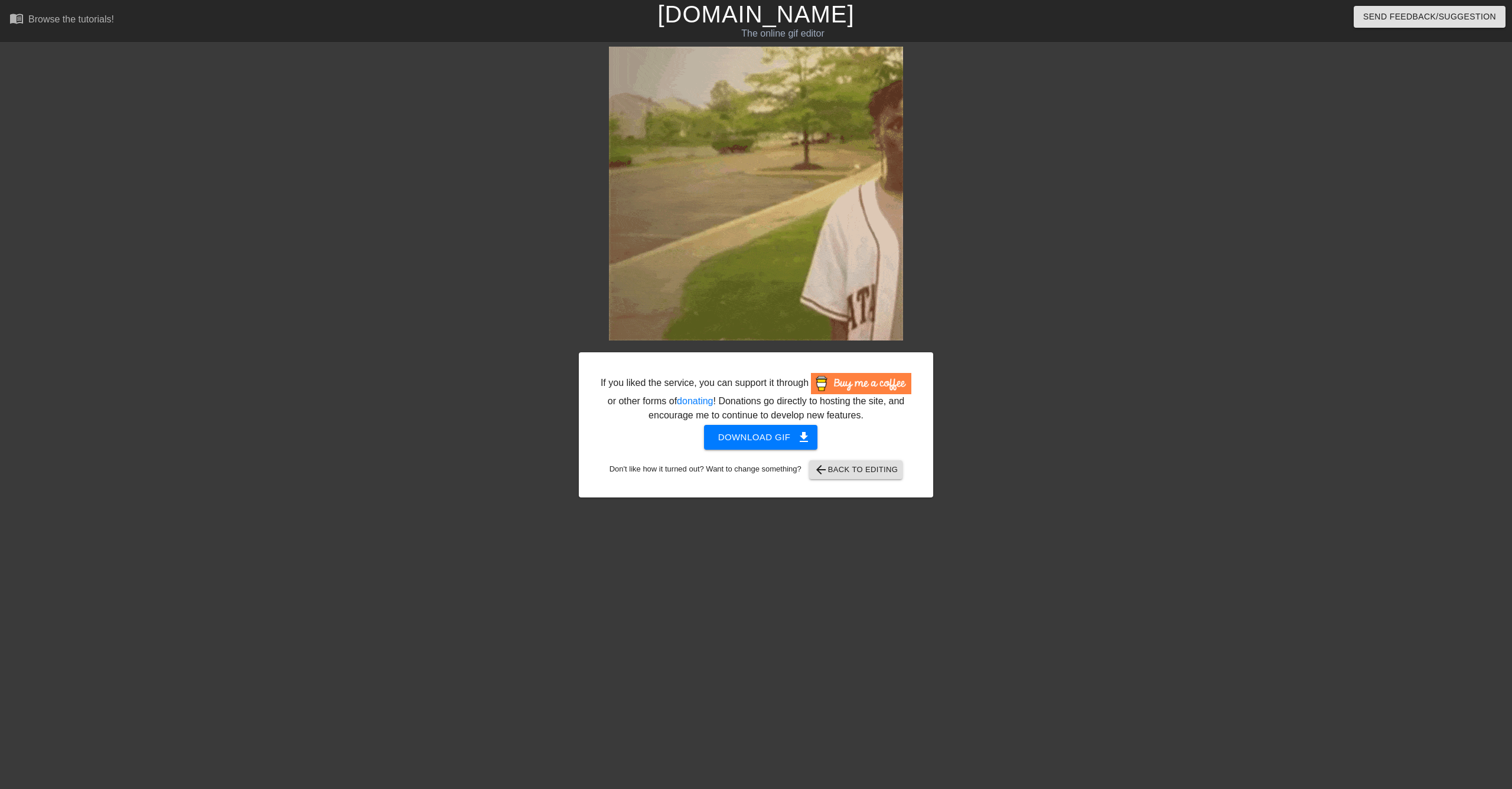
click at [1059, 330] on div at bounding box center [1036, 224] width 177 height 354
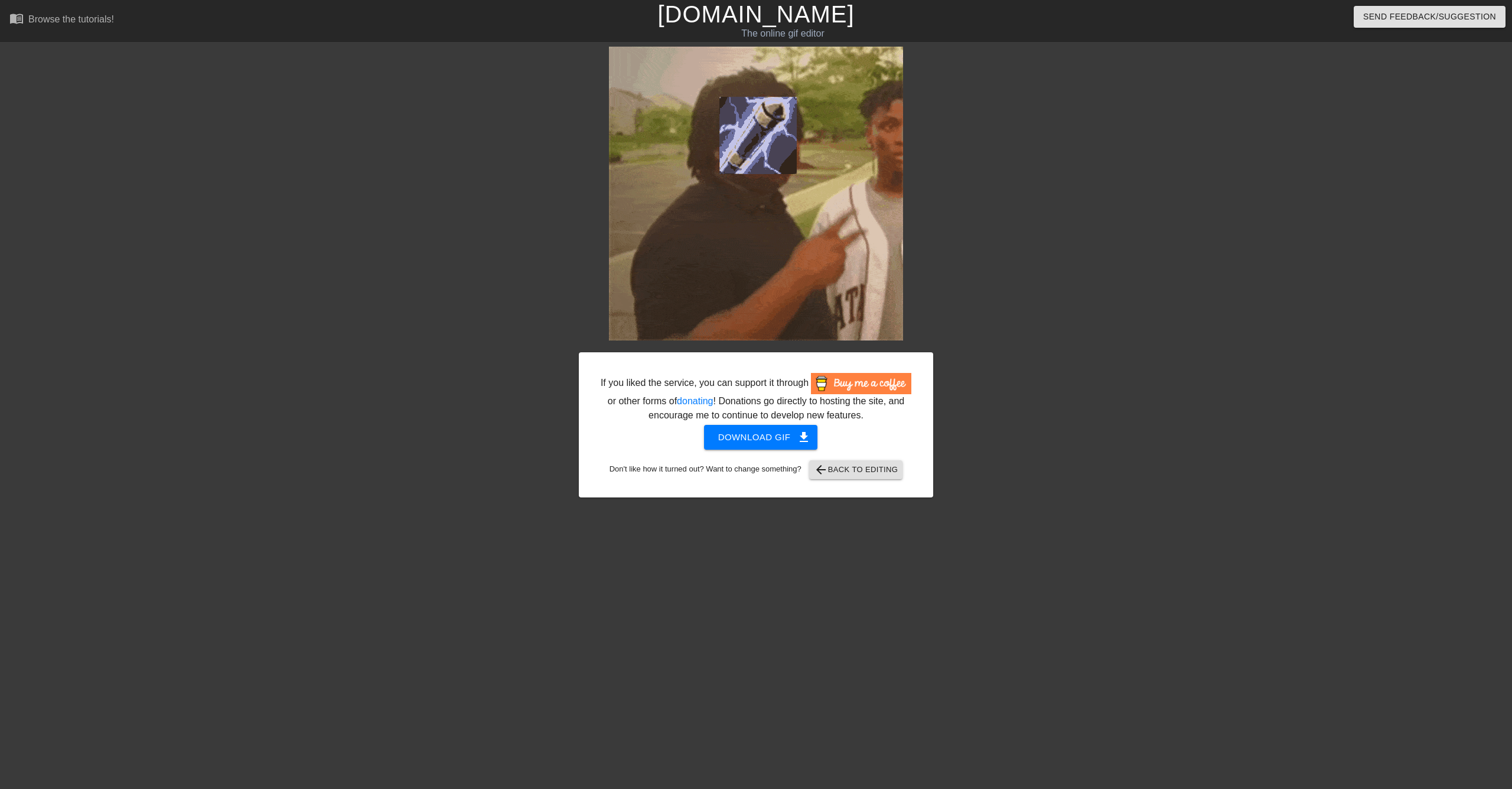
click at [1080, 412] on div "If you liked the service, you can support it through or other forms of donating…" at bounding box center [756, 272] width 1512 height 451
